Goal: Information Seeking & Learning: Stay updated

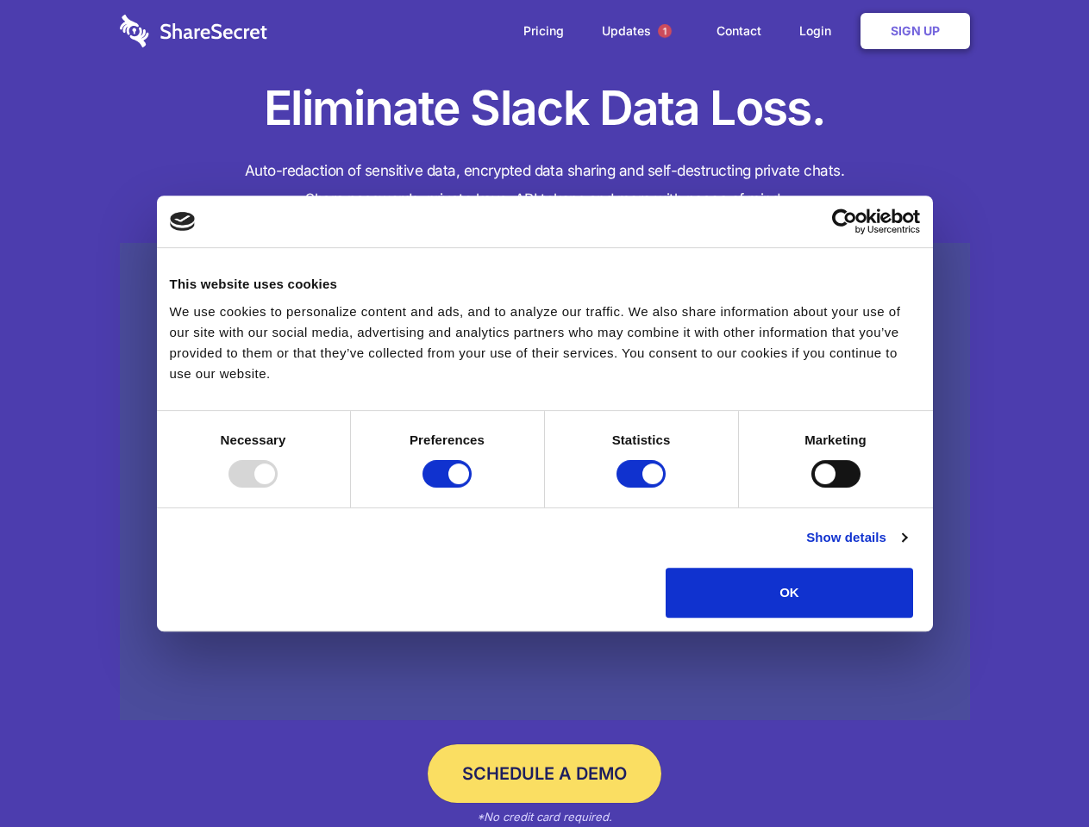
click at [278, 488] on div at bounding box center [252, 474] width 49 height 28
click at [471, 488] on input "Preferences" at bounding box center [446, 474] width 49 height 28
checkbox input "false"
click at [643, 488] on input "Statistics" at bounding box center [640, 474] width 49 height 28
checkbox input "false"
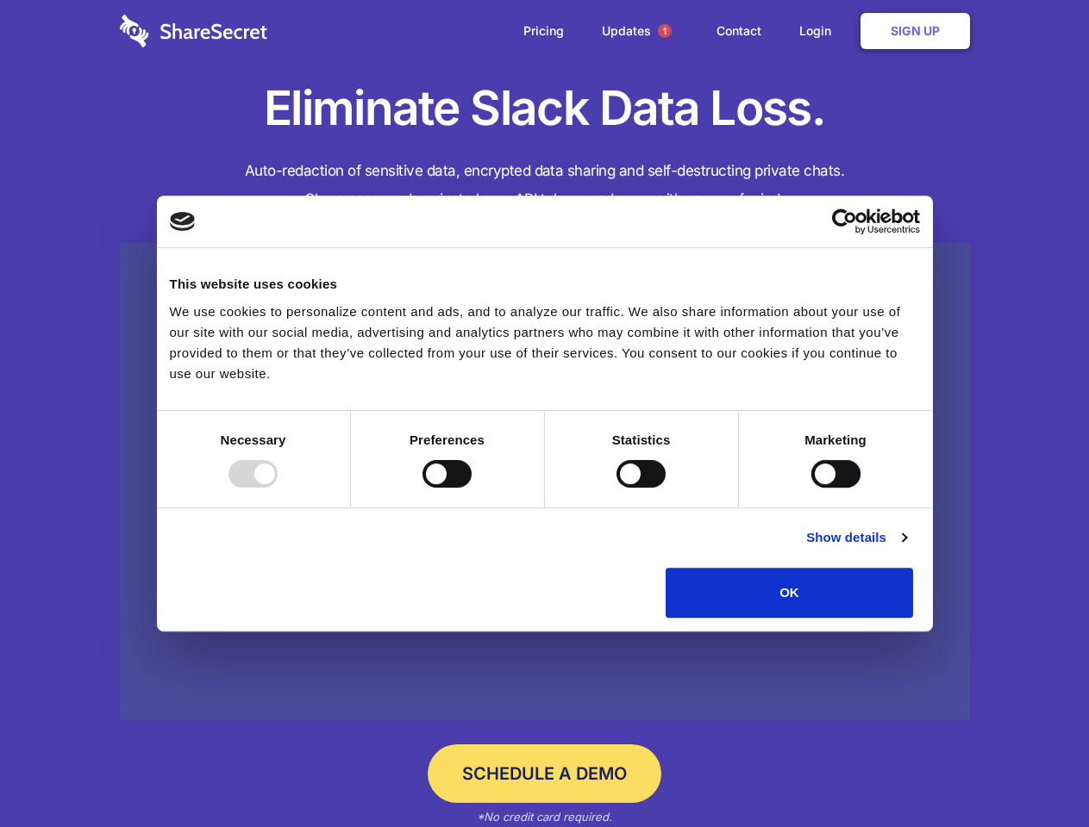
click at [811, 488] on input "Marketing" at bounding box center [835, 474] width 49 height 28
checkbox input "true"
click at [906, 548] on link "Show details" at bounding box center [856, 538] width 100 height 21
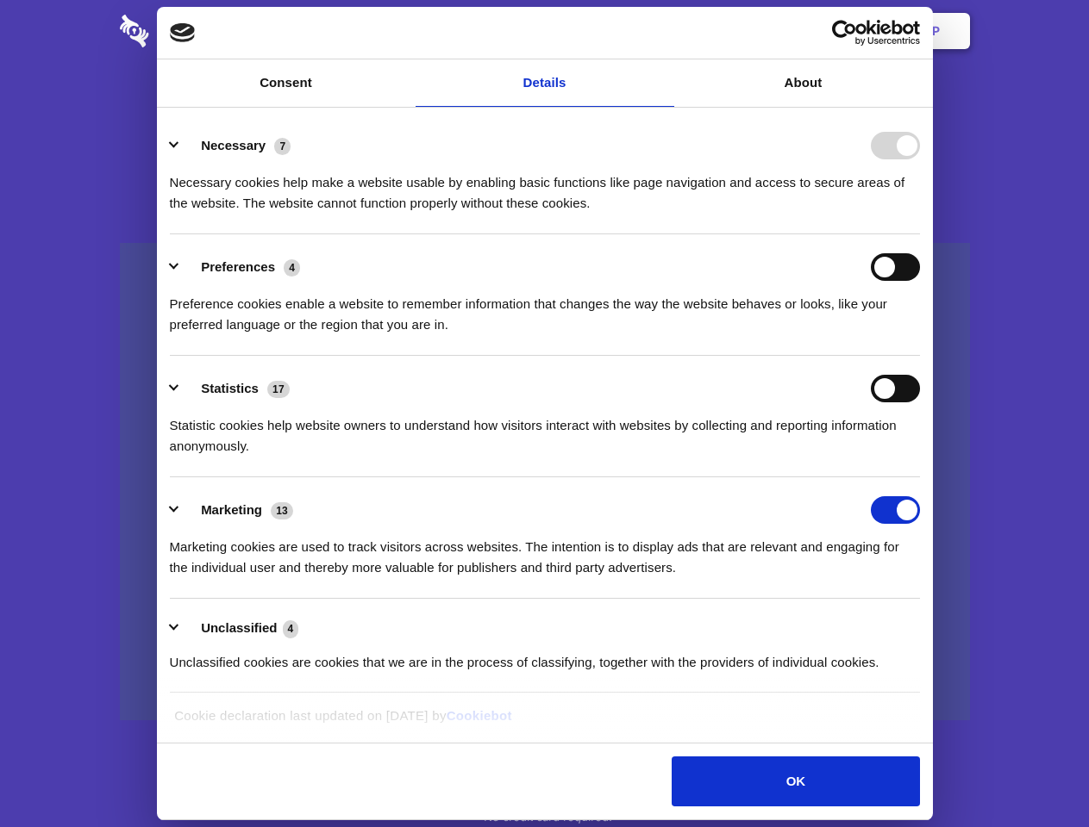
click at [920, 234] on li "Necessary 7 Necessary cookies help make a website usable by enabling basic func…" at bounding box center [545, 174] width 750 height 122
click at [664, 31] on span "1" at bounding box center [665, 31] width 14 height 14
